Goal: Answer question/provide support

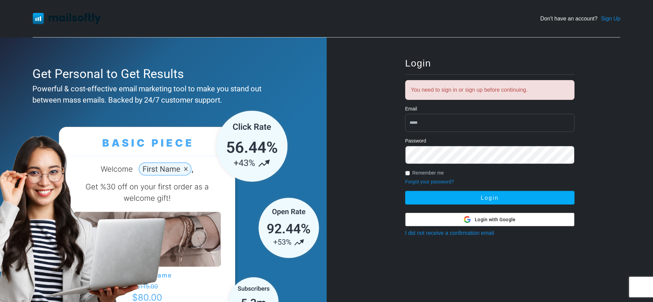
click at [439, 121] on input "email" at bounding box center [489, 123] width 169 height 18
type input "**********"
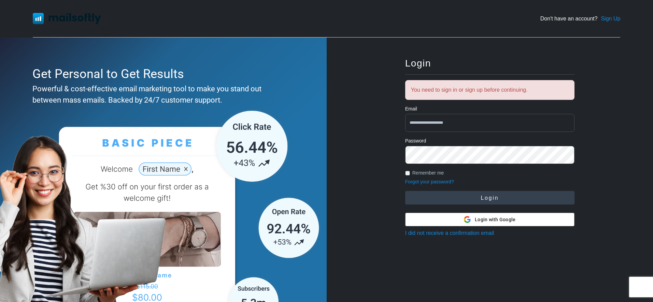
click at [484, 196] on button "Login" at bounding box center [489, 198] width 169 height 14
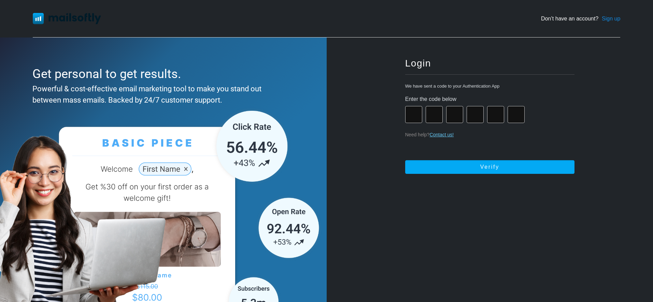
click at [410, 117] on input "number" at bounding box center [413, 114] width 17 height 17
type input "*"
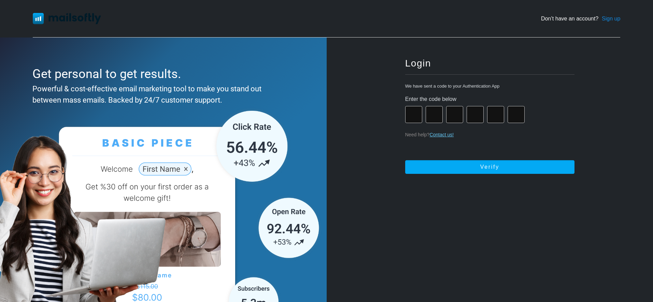
type input "*"
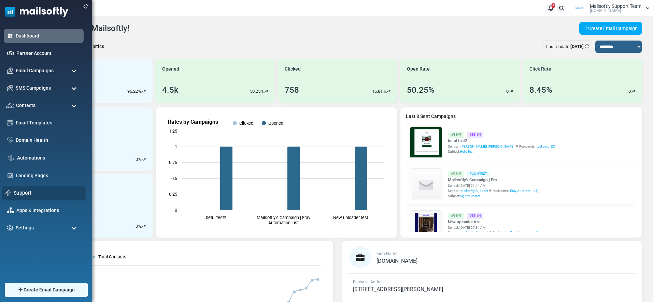
click at [25, 193] on link "Support" at bounding box center [48, 193] width 68 height 8
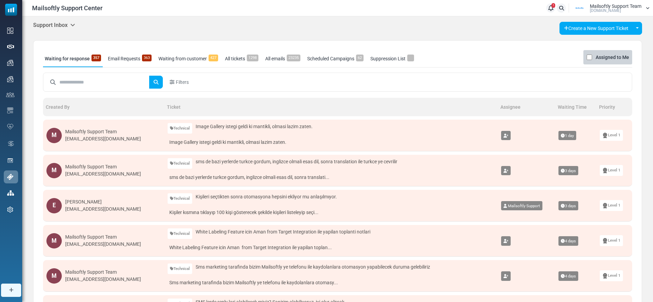
click at [126, 62] on link "Email Requests 363" at bounding box center [129, 58] width 47 height 17
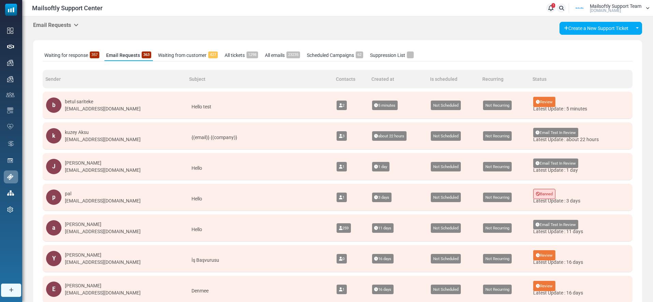
click at [112, 111] on div "testbetuls@gmail.com" at bounding box center [103, 108] width 76 height 7
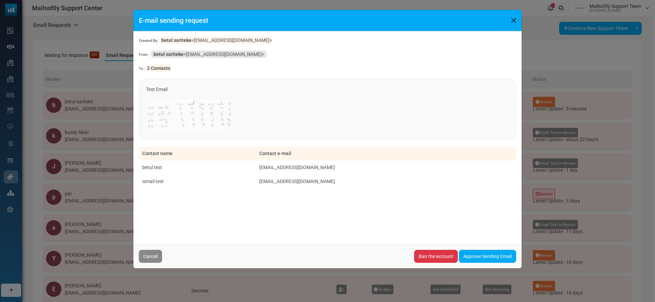
click at [68, 44] on div "E-mail sending request Created By : betul sariteke <testbetuls@gmail.com> From …" at bounding box center [327, 151] width 655 height 302
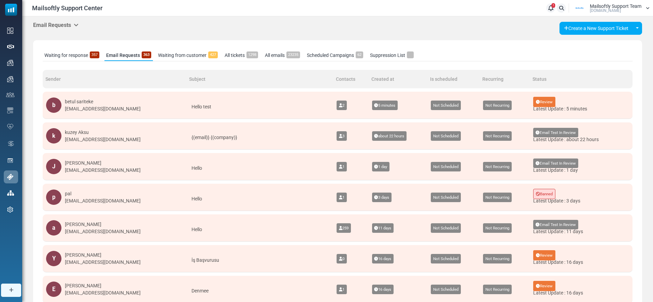
click at [52, 29] on div "Email Requests Support Inbox User Dashboard Control Panel App Announcements Ide…" at bounding box center [55, 25] width 45 height 7
click at [59, 26] on h5 "Email Requests" at bounding box center [55, 25] width 45 height 6
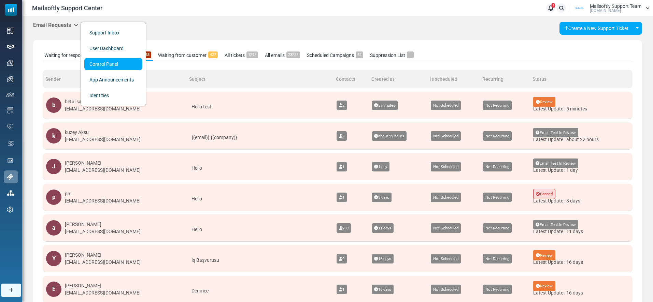
click at [110, 66] on link "Control Panel" at bounding box center [113, 64] width 58 height 12
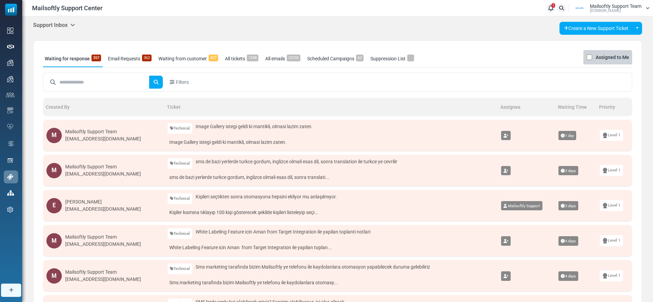
click at [119, 54] on link "Email Requests 362" at bounding box center [129, 58] width 47 height 17
